Goal: Use online tool/utility: Utilize a website feature to perform a specific function

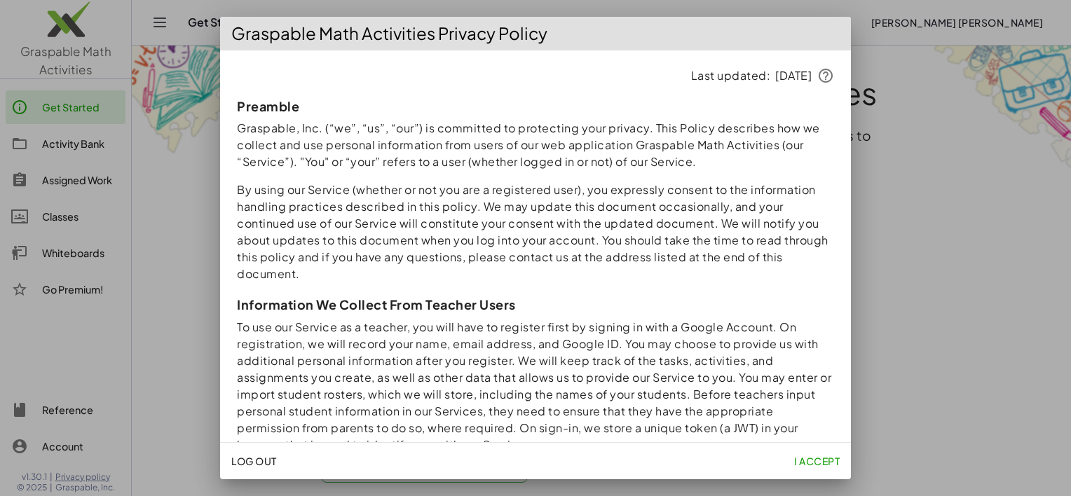
click at [808, 462] on span "I accept" at bounding box center [817, 461] width 46 height 13
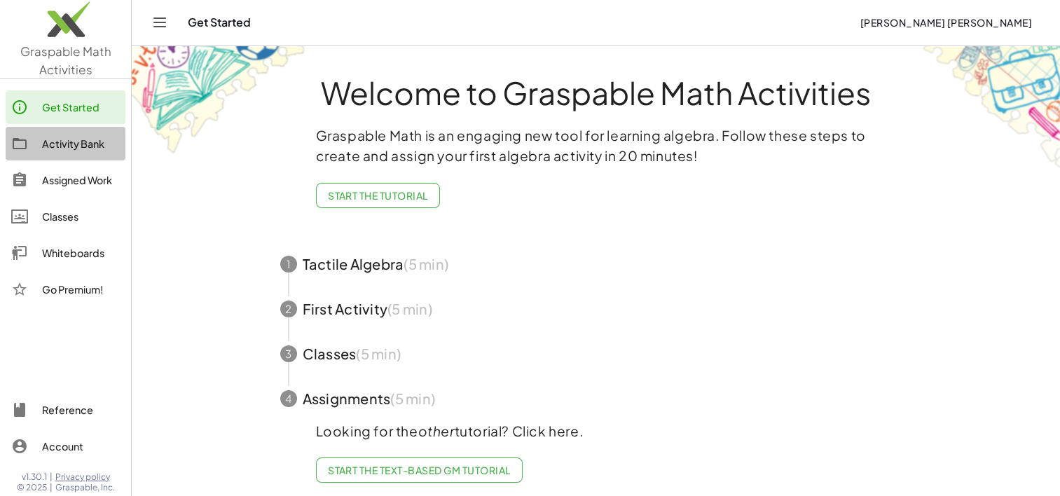
click at [80, 150] on div "Activity Bank" at bounding box center [81, 143] width 78 height 17
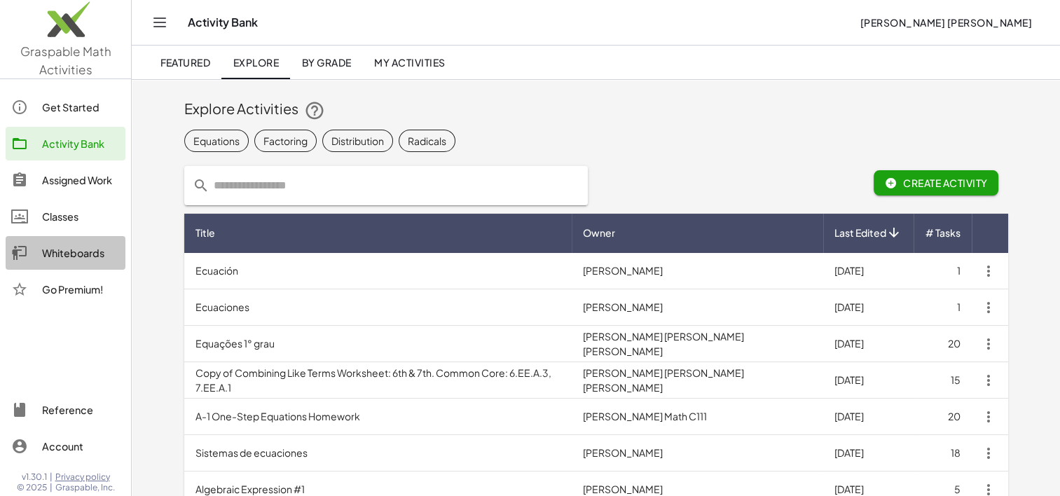
click at [69, 250] on div "Whiteboards" at bounding box center [81, 253] width 78 height 17
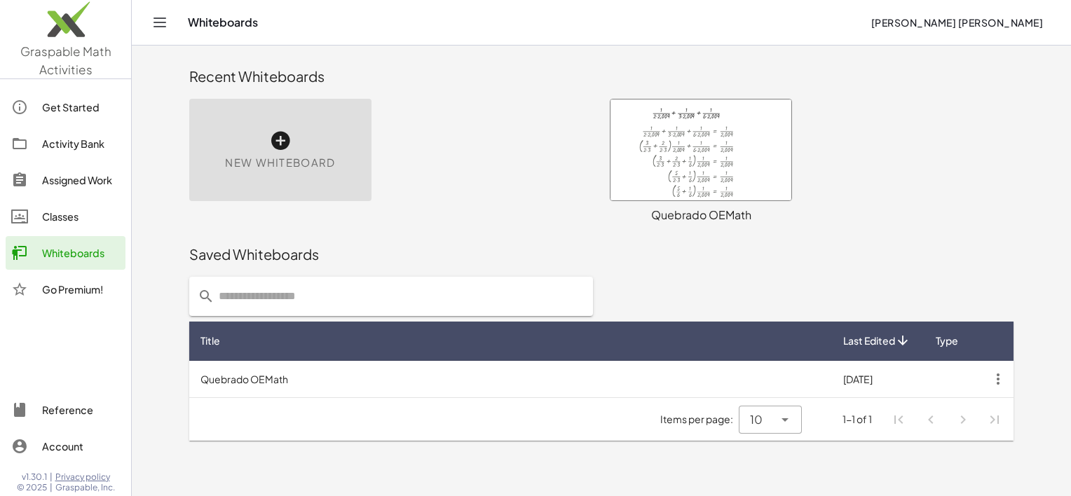
click at [269, 139] on icon at bounding box center [280, 141] width 22 height 22
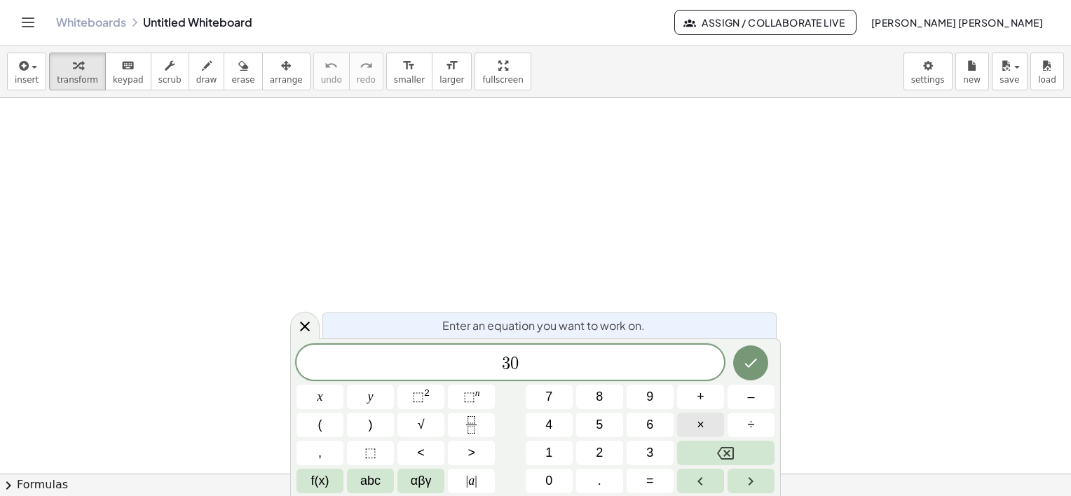
click at [708, 423] on button "×" at bounding box center [700, 425] width 47 height 25
click at [753, 369] on icon "Done" at bounding box center [750, 363] width 17 height 17
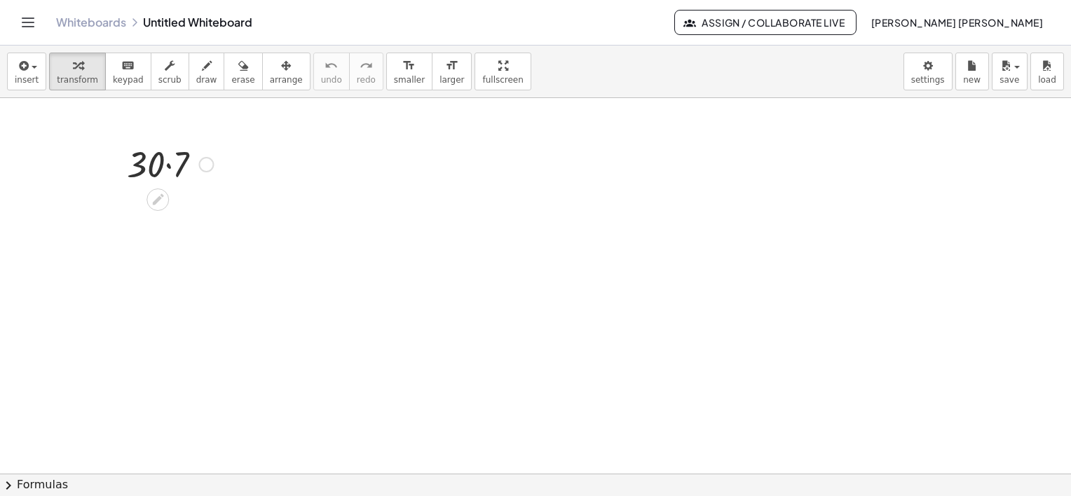
click at [168, 166] on div at bounding box center [170, 163] width 100 height 48
click at [168, 166] on div at bounding box center [171, 163] width 88 height 46
click at [193, 350] on div at bounding box center [535, 474] width 1071 height 753
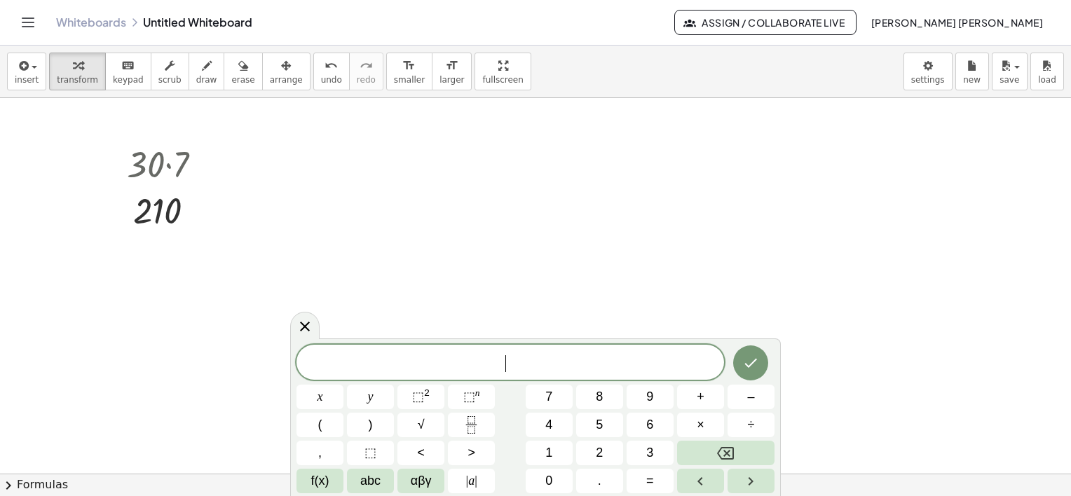
click at [193, 350] on div at bounding box center [535, 474] width 1071 height 753
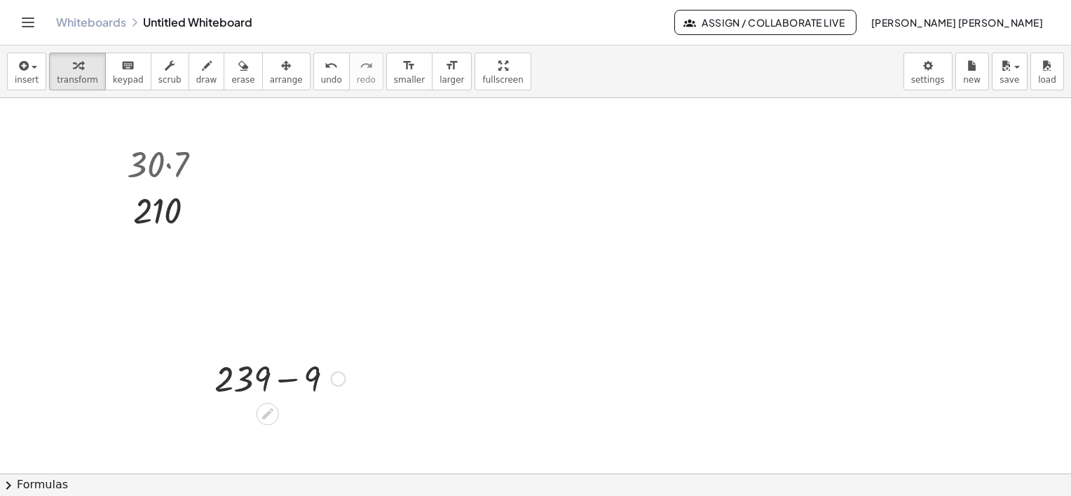
click at [247, 376] on div at bounding box center [279, 378] width 144 height 48
drag, startPoint x: 254, startPoint y: 250, endPoint x: 255, endPoint y: 237, distance: 12.6
drag, startPoint x: 255, startPoint y: 237, endPoint x: 193, endPoint y: 386, distance: 161.5
click at [193, 386] on div at bounding box center [203, 377] width 21 height 55
drag, startPoint x: 262, startPoint y: 390, endPoint x: 266, endPoint y: 171, distance: 218.7
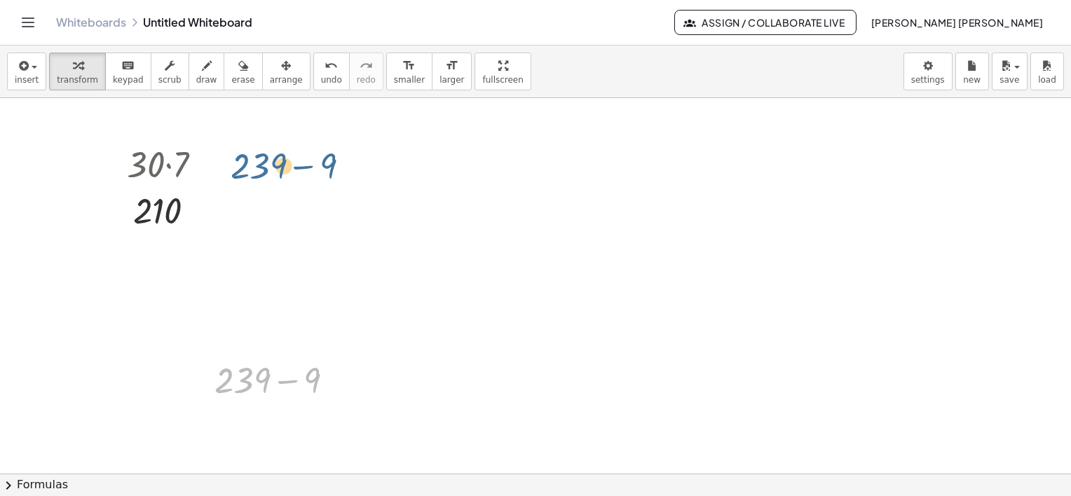
click at [266, 171] on div "· 30 · 7 210 + 239 − 9 + 239 − 9" at bounding box center [535, 474] width 1071 height 753
drag, startPoint x: 336, startPoint y: 378, endPoint x: 336, endPoint y: 170, distance: 208.2
click at [336, 170] on div "· 30 · 7 210 + 239 − 9" at bounding box center [535, 474] width 1071 height 753
click at [289, 383] on div at bounding box center [279, 379] width 144 height 48
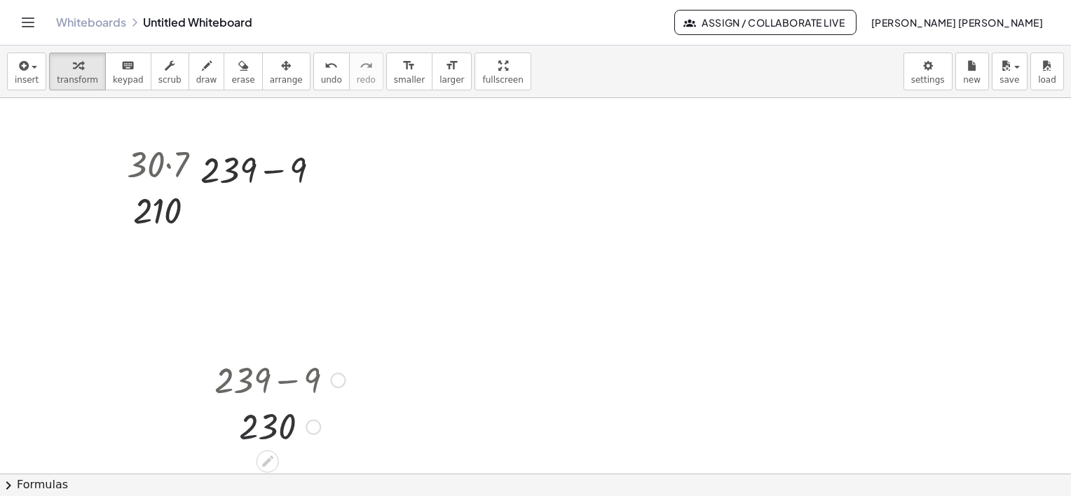
click at [285, 428] on div at bounding box center [279, 426] width 144 height 46
click at [310, 429] on div at bounding box center [313, 427] width 15 height 15
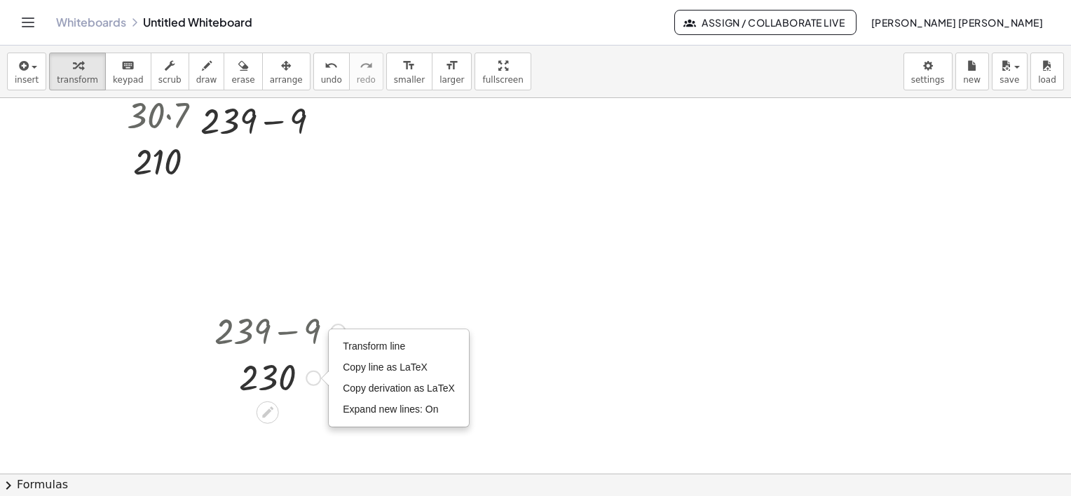
scroll to position [47, 0]
click at [266, 414] on icon at bounding box center [267, 414] width 11 height 11
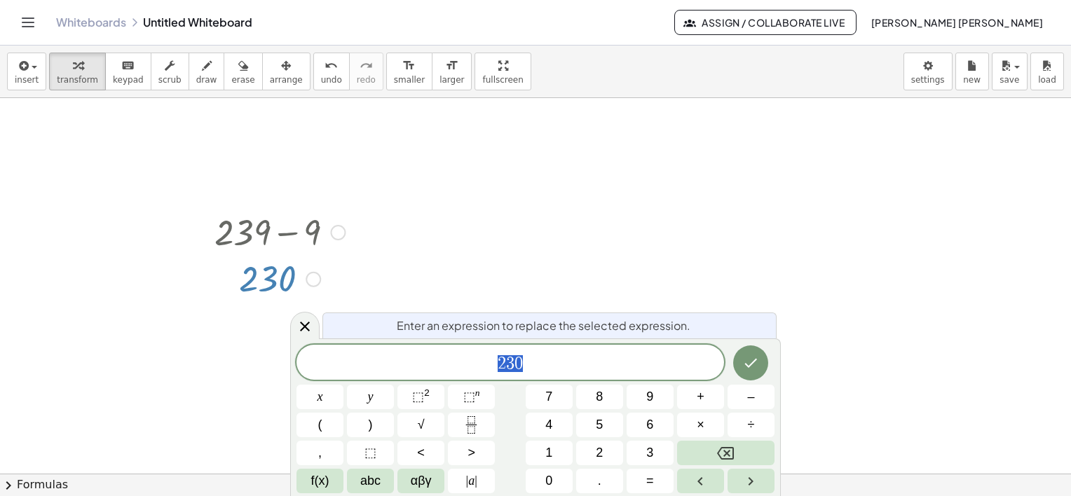
scroll to position [149, 0]
click at [742, 234] on div at bounding box center [535, 326] width 1071 height 753
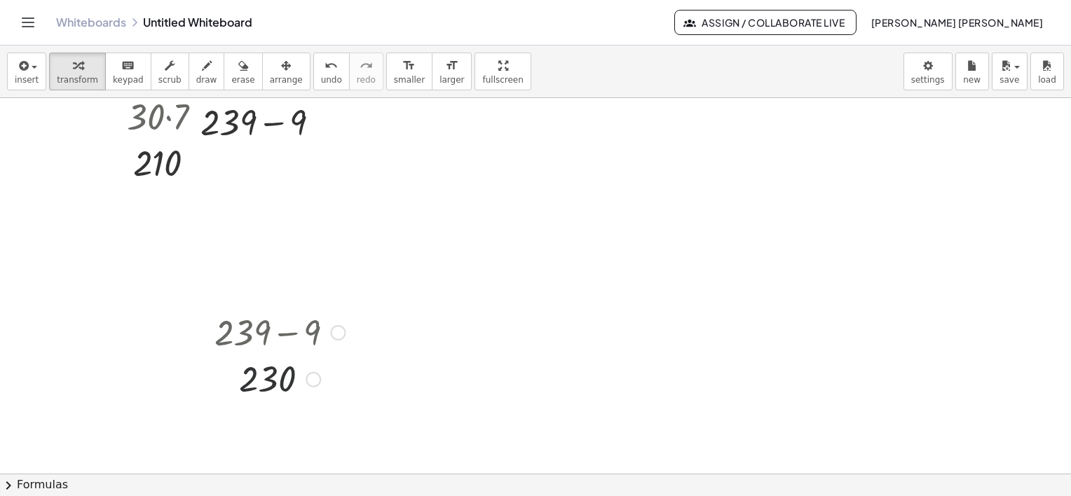
scroll to position [47, 0]
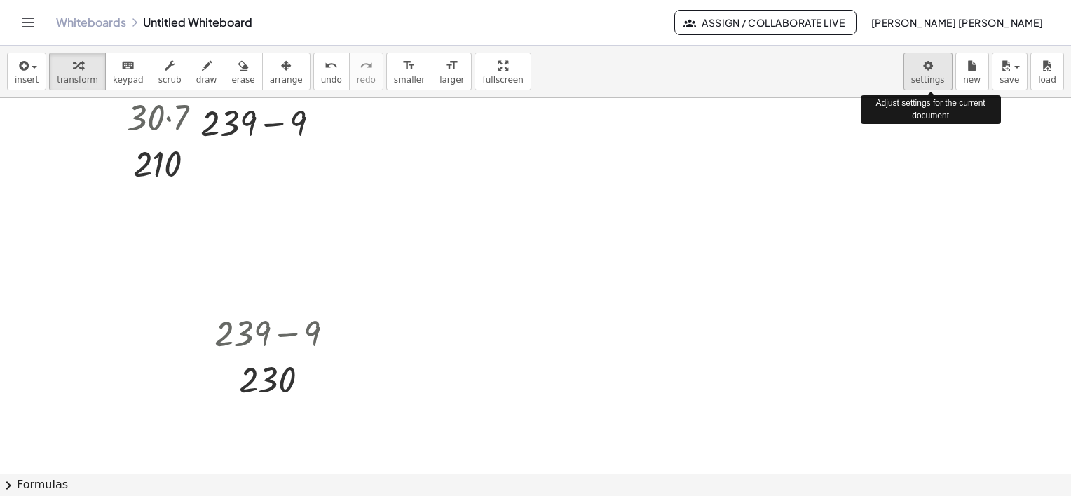
click at [932, 72] on body "Graspable Math Activities Get Started Activity Bank Assigned Work Classes White…" at bounding box center [535, 248] width 1071 height 496
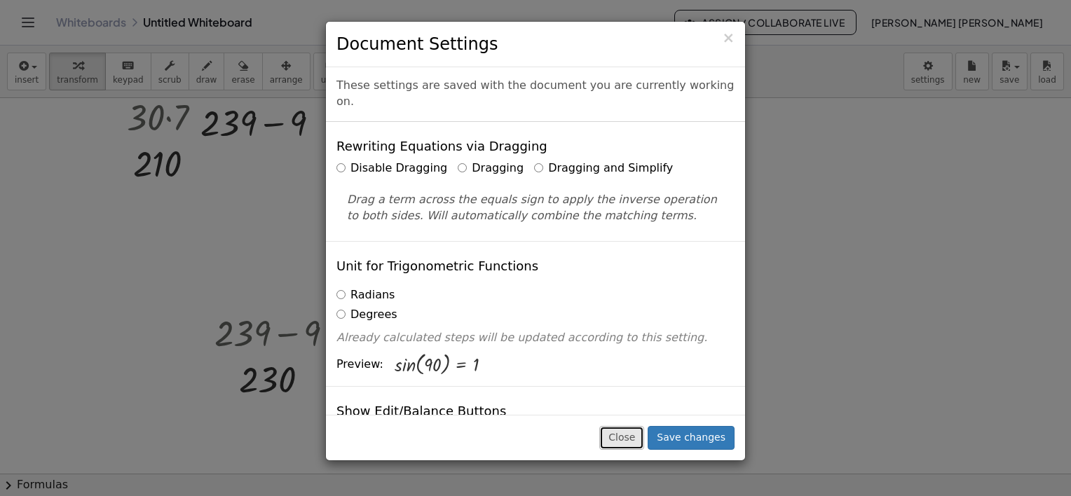
click at [641, 439] on button "Close" at bounding box center [621, 438] width 45 height 24
